Goal: Task Accomplishment & Management: Manage account settings

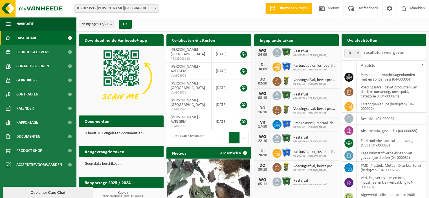
click at [301, 50] on span "Restafval" at bounding box center [310, 51] width 34 height 5
click at [299, 41] on div "Ingeplande taken Bekijk uw kalender" at bounding box center [296, 39] width 85 height 11
click at [273, 42] on h2 "Ingeplande taken" at bounding box center [276, 39] width 45 height 11
click at [264, 53] on div "24-09" at bounding box center [262, 55] width 11 height 4
click at [297, 55] on span "01-102359 - [PERSON_NAME]" at bounding box center [310, 55] width 34 height 3
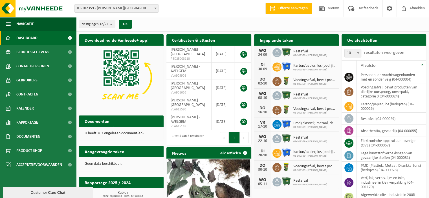
click at [286, 40] on h2 "Ingeplande taken" at bounding box center [276, 39] width 45 height 11
click at [303, 67] on span "Karton/papier, los (bedrijven)" at bounding box center [314, 66] width 43 height 5
click at [264, 68] on div "30-09" at bounding box center [262, 69] width 11 height 4
click at [277, 41] on h2 "Ingeplande taken" at bounding box center [276, 39] width 45 height 11
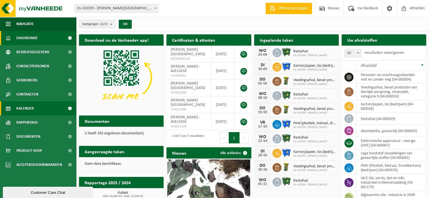
click at [27, 110] on span "Kalender" at bounding box center [24, 108] width 17 height 14
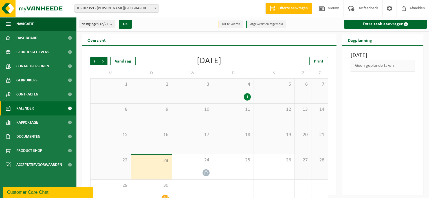
scroll to position [12, 0]
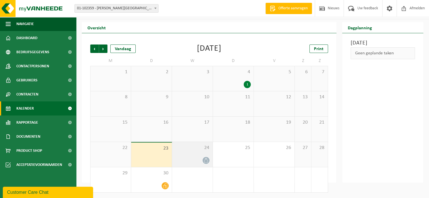
click at [204, 160] on icon at bounding box center [206, 160] width 5 height 5
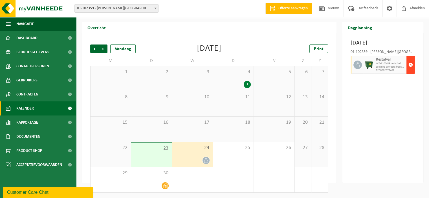
click at [411, 70] on span "button" at bounding box center [410, 64] width 5 height 11
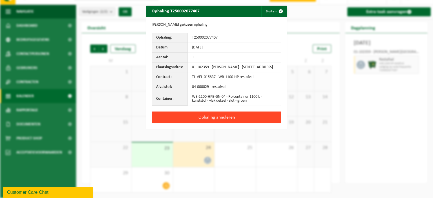
click at [219, 123] on button "Ophaling annuleren" at bounding box center [217, 118] width 130 height 12
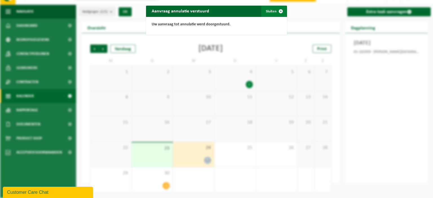
click at [266, 10] on button "Sluiten" at bounding box center [273, 11] width 25 height 11
